Goal: Transaction & Acquisition: Purchase product/service

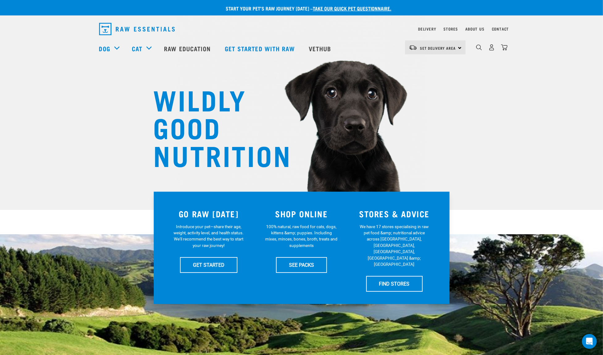
click at [451, 49] on span "Set Delivery Area" at bounding box center [439, 48] width 36 height 2
click at [437, 65] on link "[GEOGRAPHIC_DATA]" at bounding box center [434, 65] width 59 height 14
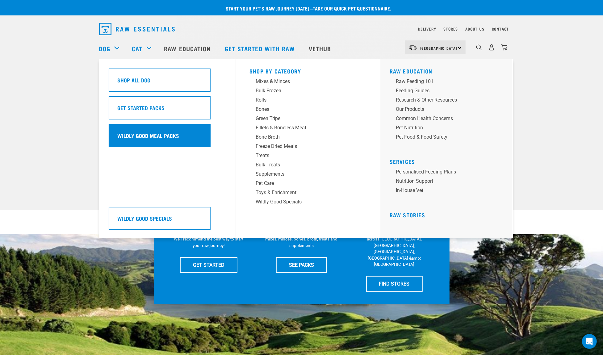
click at [140, 131] on div "Wildly Good Meal Packs" at bounding box center [160, 135] width 102 height 23
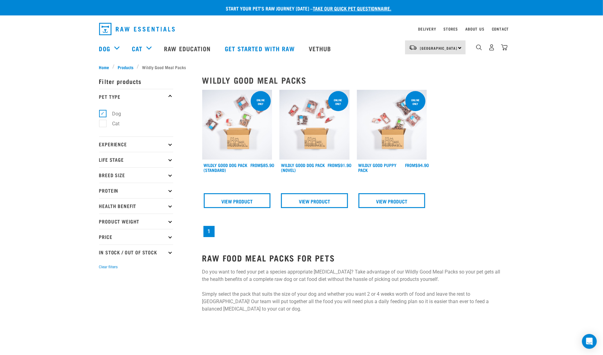
click at [231, 146] on img at bounding box center [237, 125] width 70 height 70
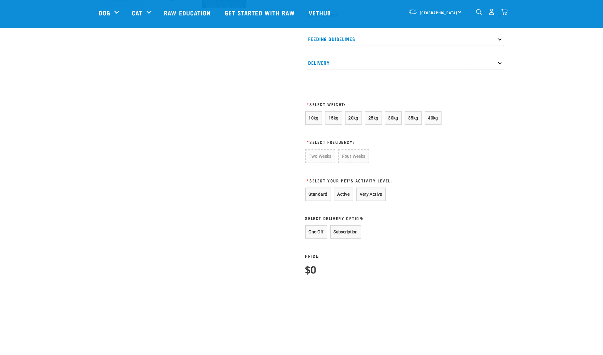
scroll to position [285, 0]
click at [408, 123] on button "35kg" at bounding box center [413, 119] width 17 height 13
click at [355, 164] on button "Four Weeks" at bounding box center [353, 157] width 30 height 13
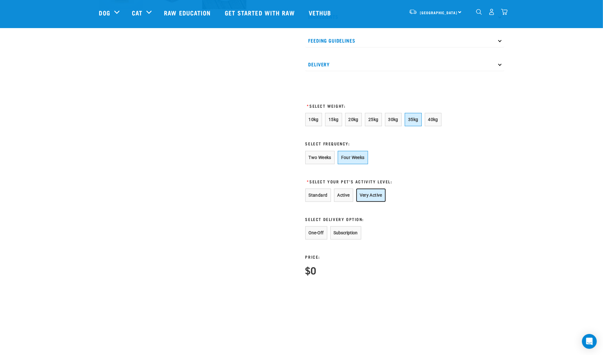
click at [363, 200] on button "Very Active" at bounding box center [371, 195] width 29 height 13
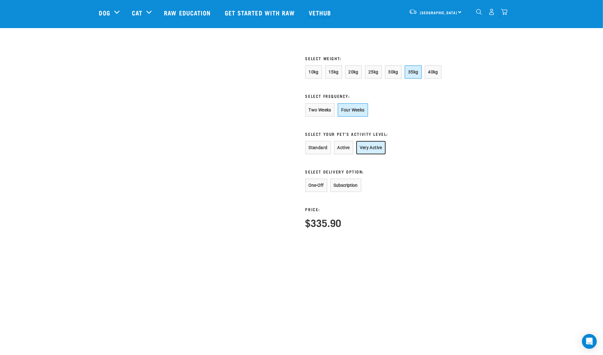
scroll to position [332, 0]
click at [433, 76] on span "40kg" at bounding box center [434, 73] width 10 height 5
click at [410, 76] on span "35kg" at bounding box center [413, 73] width 10 height 5
click at [344, 156] on button "Active" at bounding box center [343, 148] width 19 height 13
click at [429, 76] on span "40kg" at bounding box center [434, 73] width 10 height 5
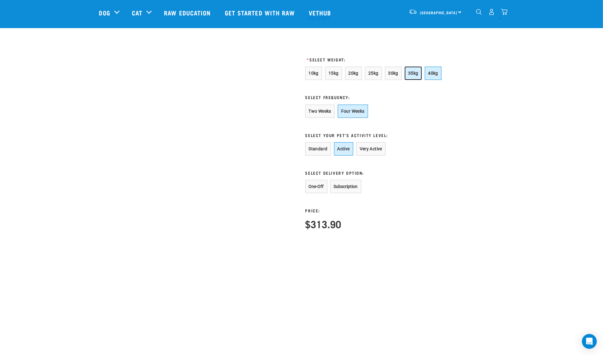
click at [408, 76] on span "35kg" at bounding box center [413, 73] width 10 height 5
click at [363, 155] on button "Very Active" at bounding box center [371, 148] width 29 height 13
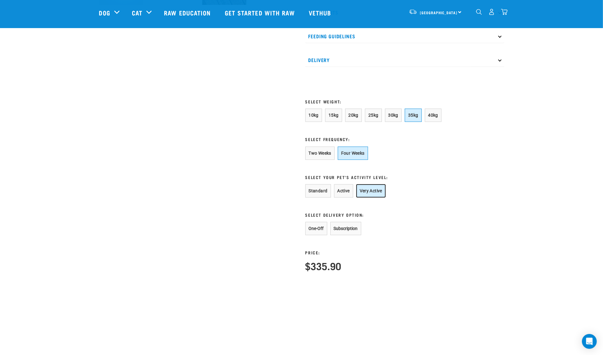
scroll to position [289, 0]
click at [432, 118] on span "40kg" at bounding box center [434, 115] width 10 height 5
click at [343, 195] on button "Active" at bounding box center [343, 191] width 19 height 13
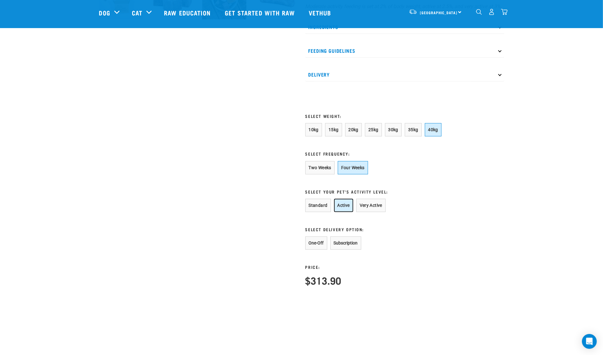
scroll to position [233, 0]
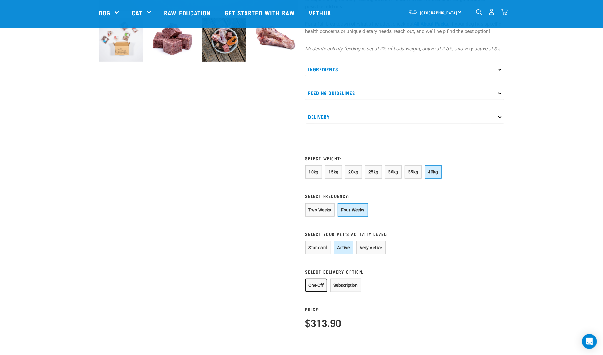
click at [315, 292] on button "One-Off" at bounding box center [317, 285] width 22 height 13
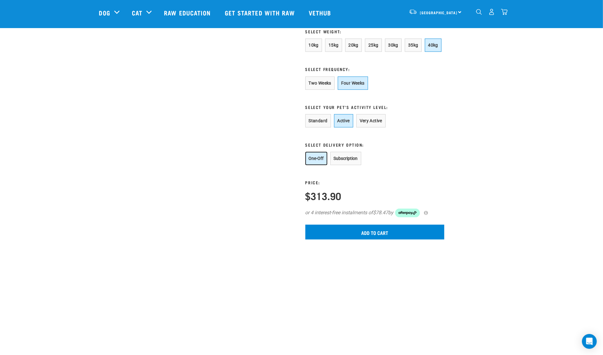
scroll to position [362, 0]
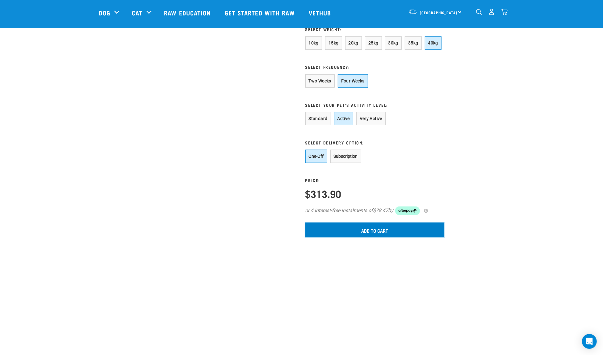
click at [374, 238] on input "Add to cart" at bounding box center [375, 230] width 139 height 15
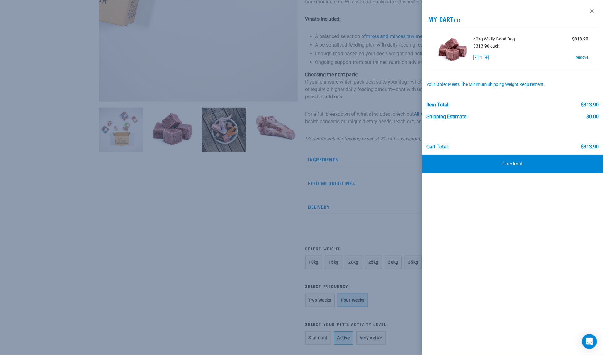
scroll to position [0, 0]
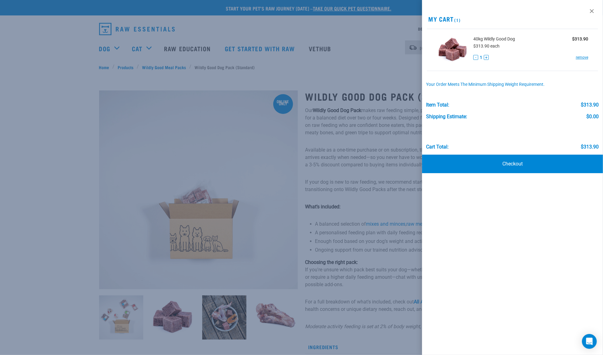
click at [51, 74] on div at bounding box center [301, 177] width 603 height 355
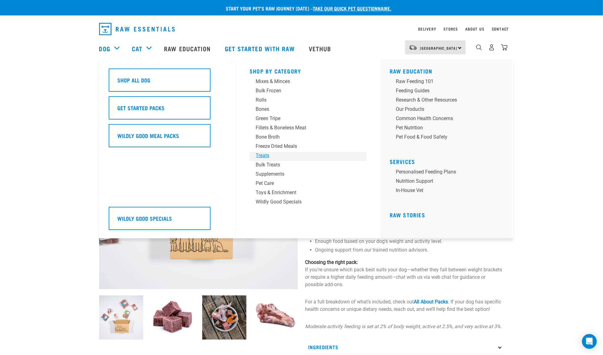
click at [268, 157] on div "Treats" at bounding box center [304, 155] width 96 height 7
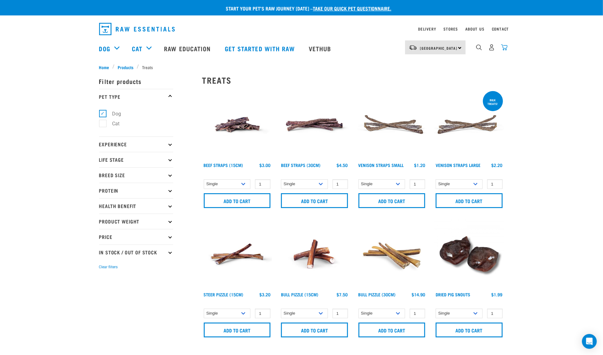
click at [508, 48] on img "dropdown navigation" at bounding box center [504, 47] width 6 height 6
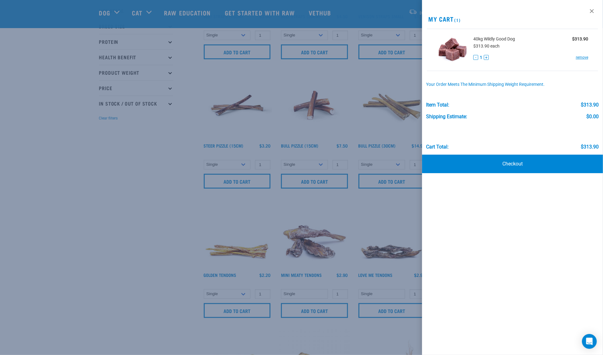
scroll to position [105, 0]
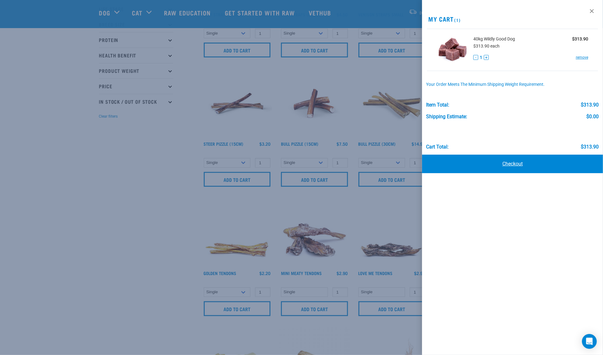
click at [521, 166] on link "Checkout" at bounding box center [512, 164] width 181 height 19
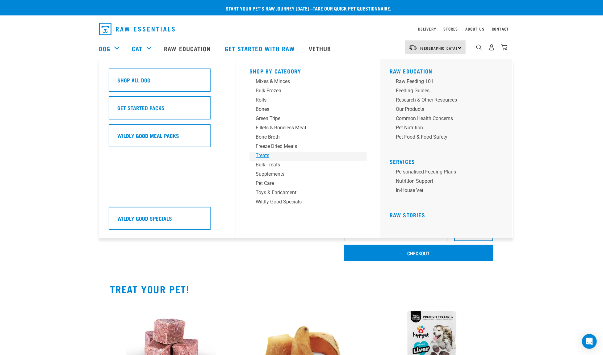
click at [266, 157] on div "Treats" at bounding box center [304, 155] width 96 height 7
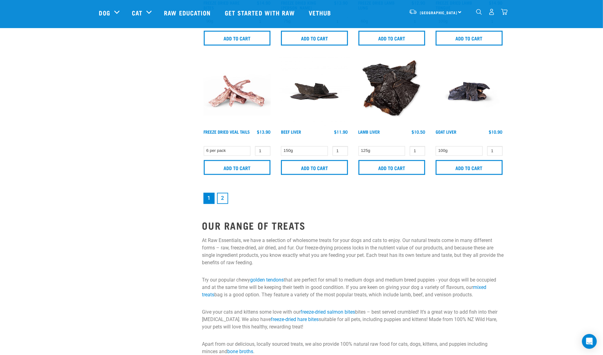
scroll to position [898, 0]
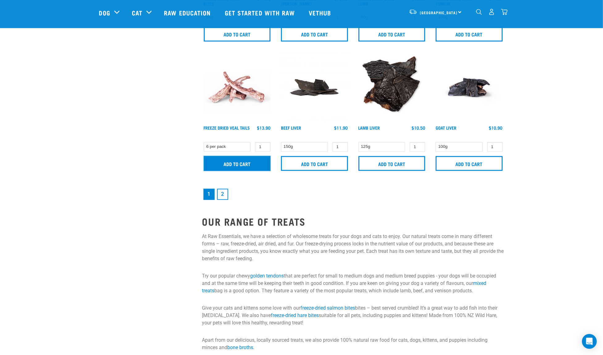
click at [239, 162] on input "Add to cart" at bounding box center [237, 163] width 67 height 15
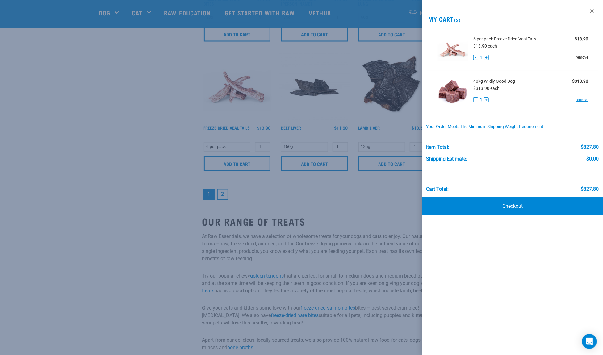
click at [586, 57] on link "remove" at bounding box center [582, 58] width 12 height 6
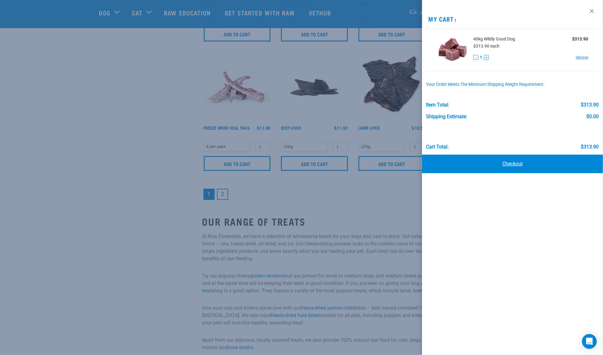
click at [510, 160] on link "Checkout" at bounding box center [512, 164] width 181 height 19
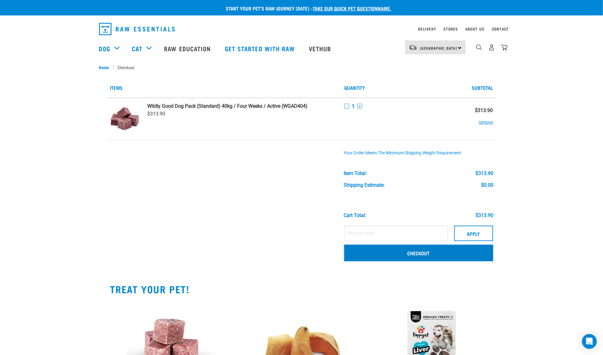
click at [414, 252] on link "Checkout" at bounding box center [418, 253] width 149 height 16
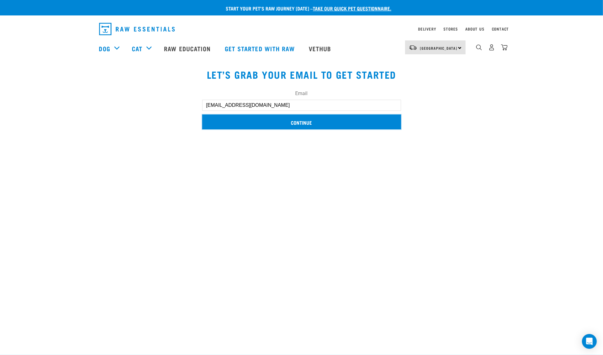
click at [292, 120] on input "Continue" at bounding box center [301, 122] width 199 height 15
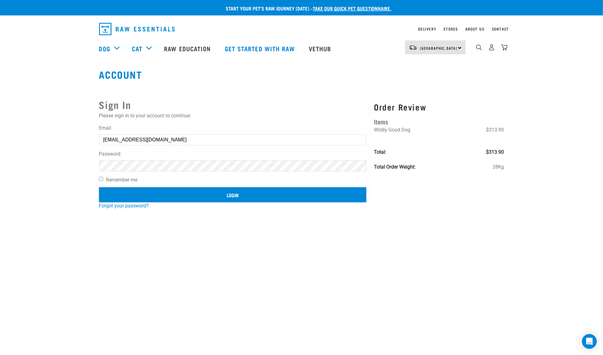
click at [183, 197] on input "Login" at bounding box center [233, 195] width 268 height 15
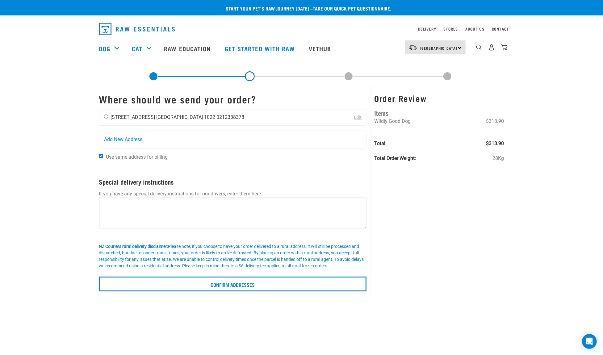
click at [106, 117] on input "radio" at bounding box center [106, 117] width 4 height 4
radio input "true"
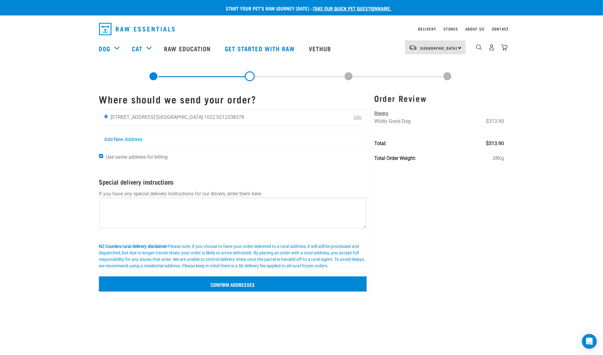
click at [231, 281] on input "Confirm addresses" at bounding box center [233, 284] width 268 height 15
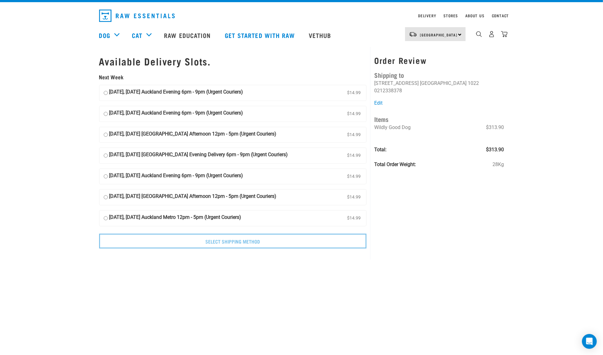
scroll to position [14, 0]
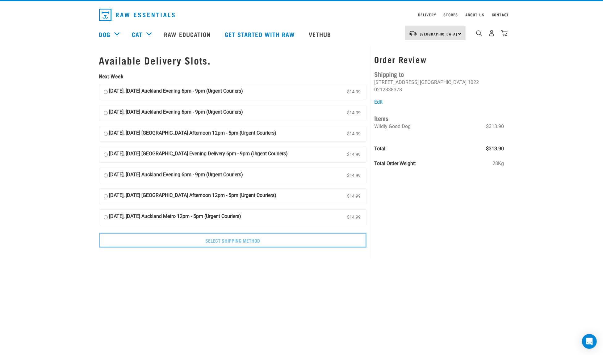
click at [105, 195] on input "06 September, Saturday Auckland Afternoon 12pm - 5pm (Urgent Couriers) $14.99" at bounding box center [106, 196] width 4 height 9
radio input "true"
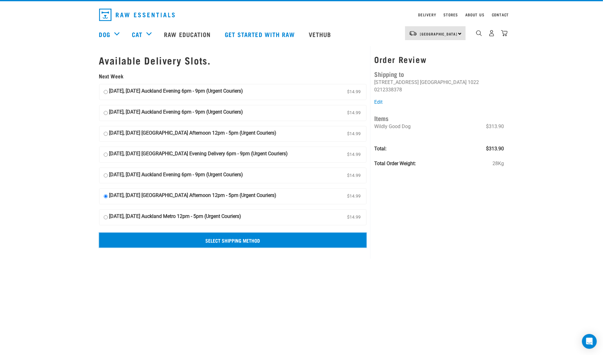
click at [222, 239] on input "Select Shipping Method" at bounding box center [233, 240] width 268 height 15
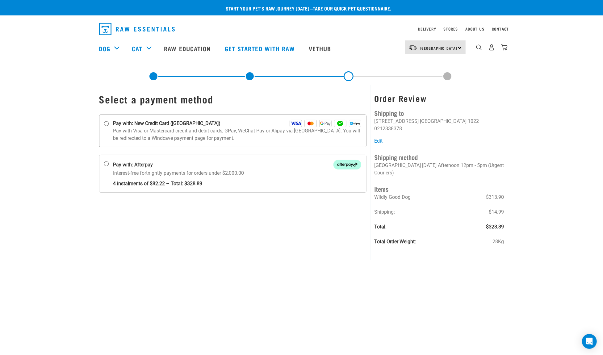
click at [116, 123] on strong "Pay with: New Credit Card (Windcave)" at bounding box center [167, 123] width 108 height 7
click at [109, 123] on input "Pay with: New Credit Card (Windcave)" at bounding box center [106, 123] width 5 height 5
radio input "true"
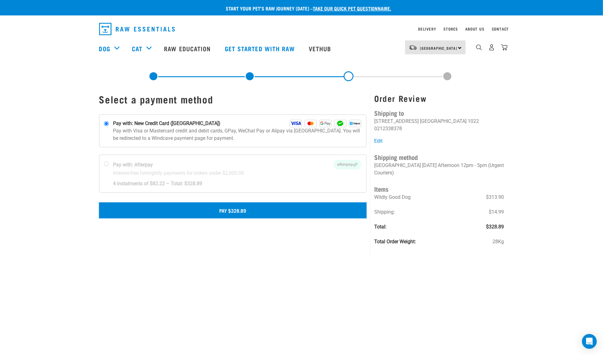
click at [236, 212] on button "Pay $328.89" at bounding box center [233, 210] width 268 height 15
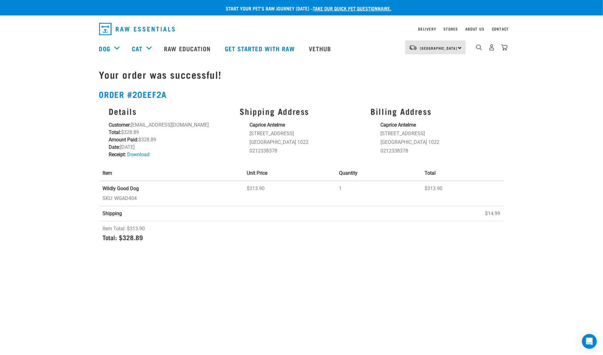
scroll to position [2, 0]
